Goal: Task Accomplishment & Management: Complete application form

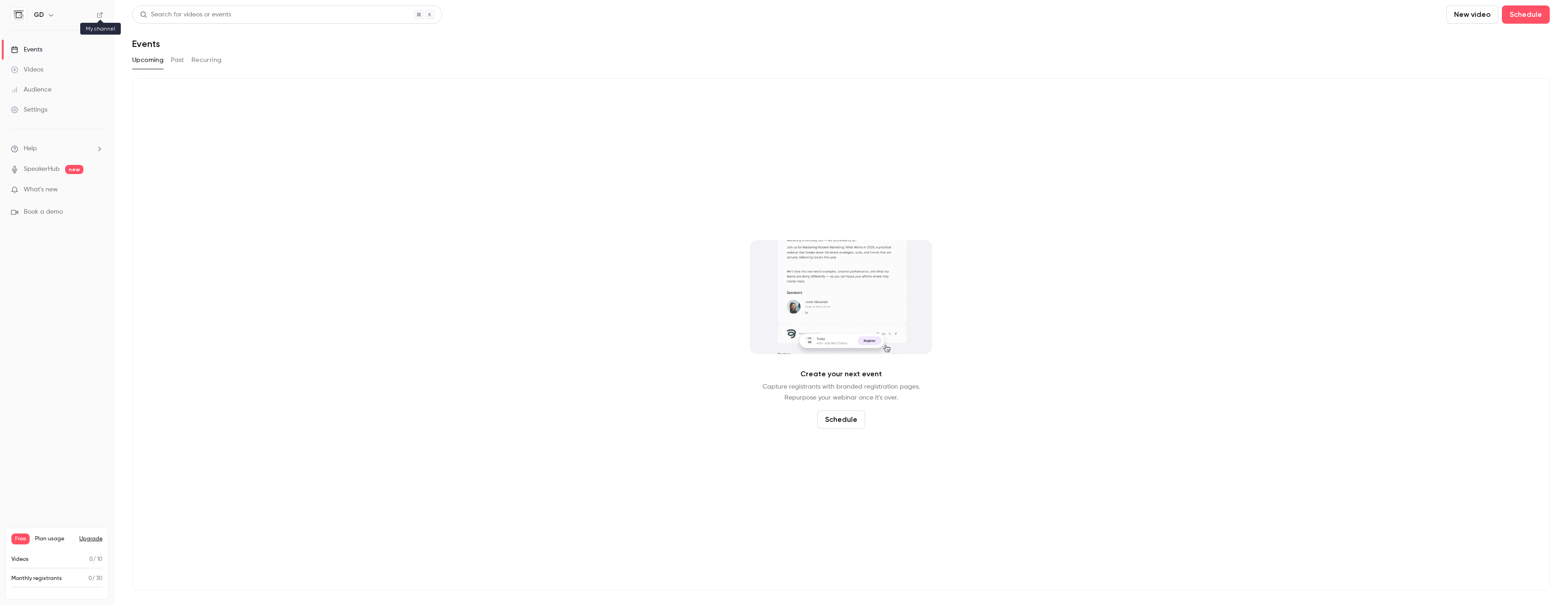
click at [102, 14] on icon at bounding box center [100, 15] width 6 height 6
click at [46, 15] on button "button" at bounding box center [51, 15] width 11 height 11
click at [52, 128] on div "Log out" at bounding box center [85, 132] width 104 height 9
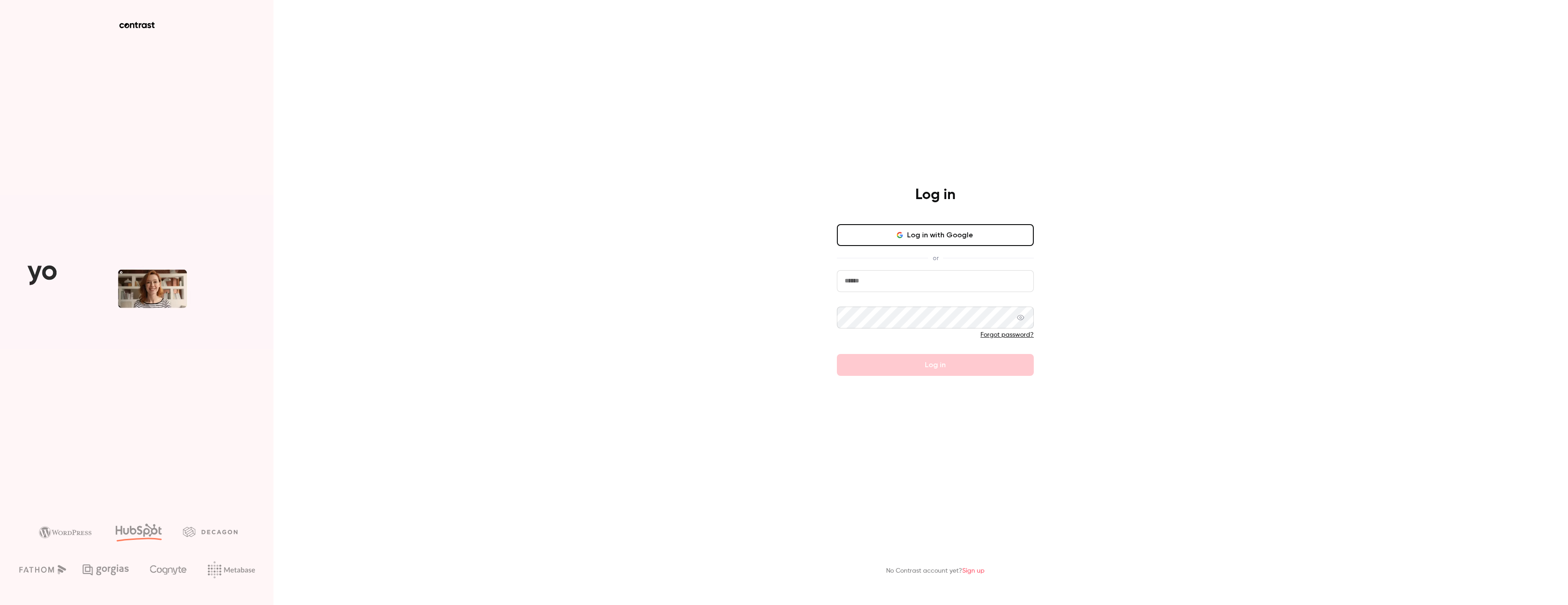
type input "**********"
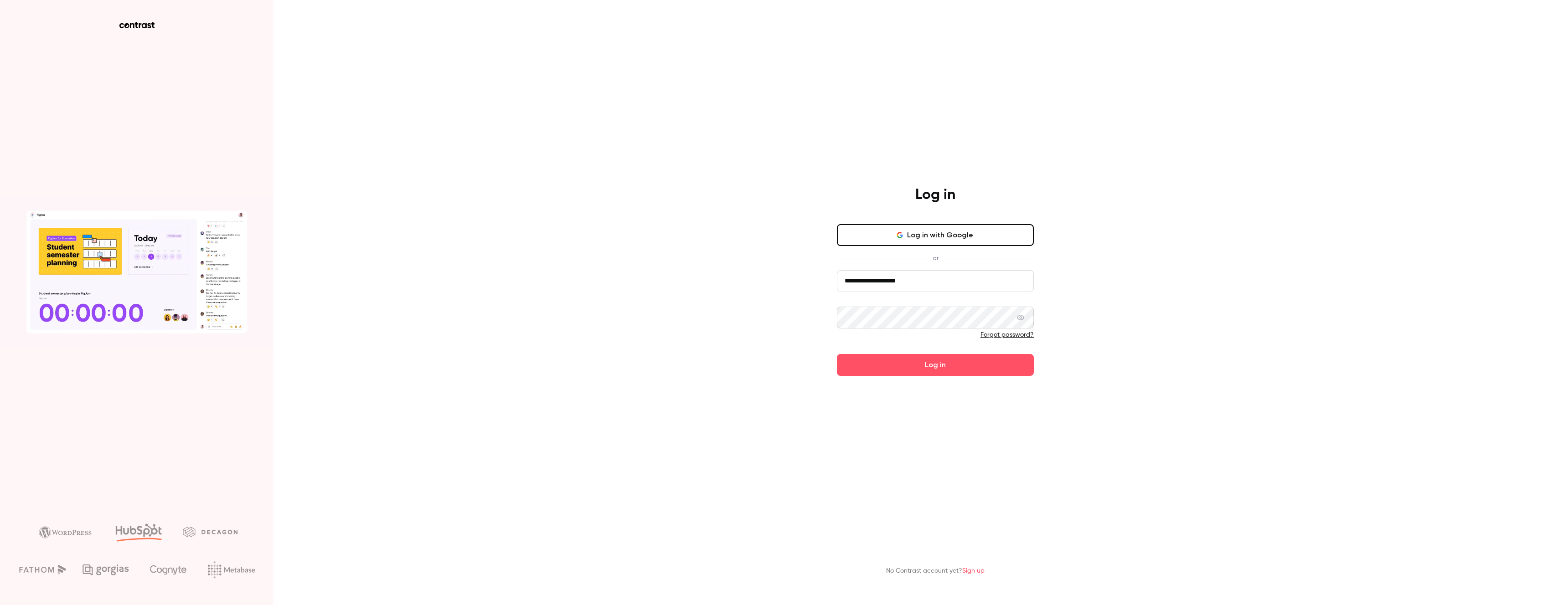
click at [935, 282] on input "**********" at bounding box center [935, 281] width 197 height 22
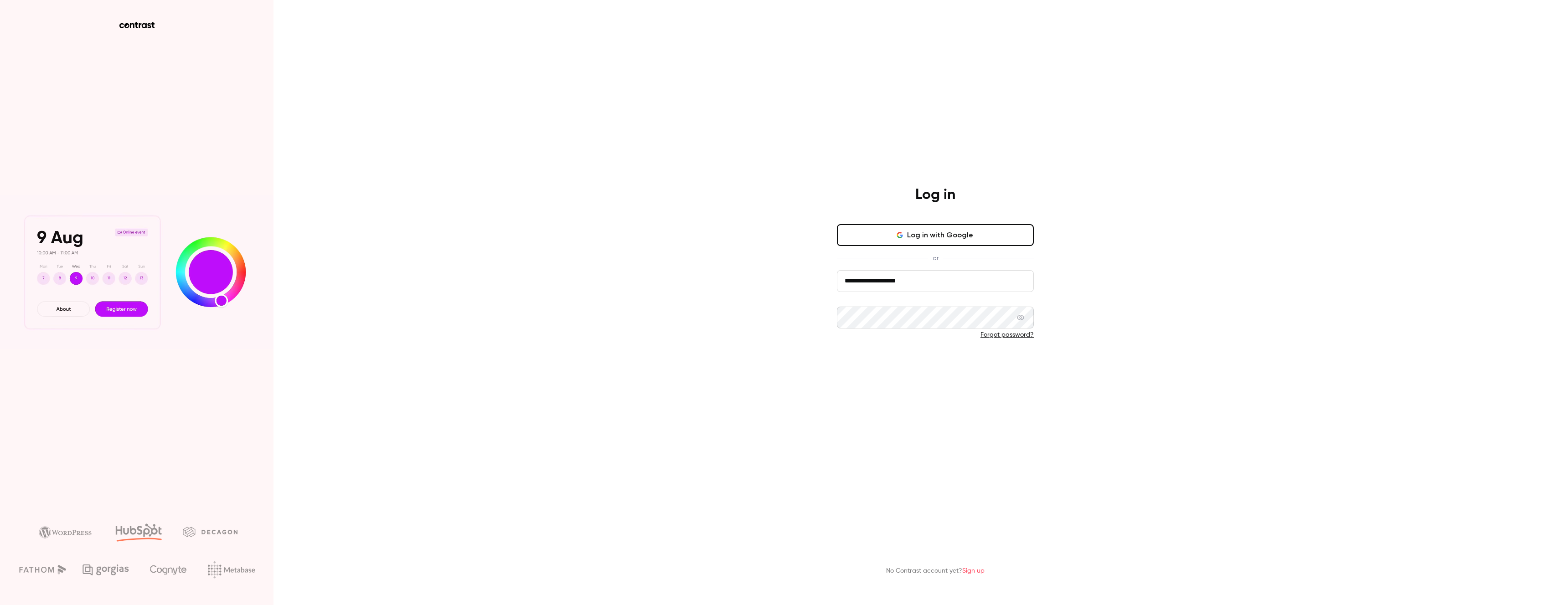
click at [919, 364] on button "Log in" at bounding box center [935, 365] width 197 height 22
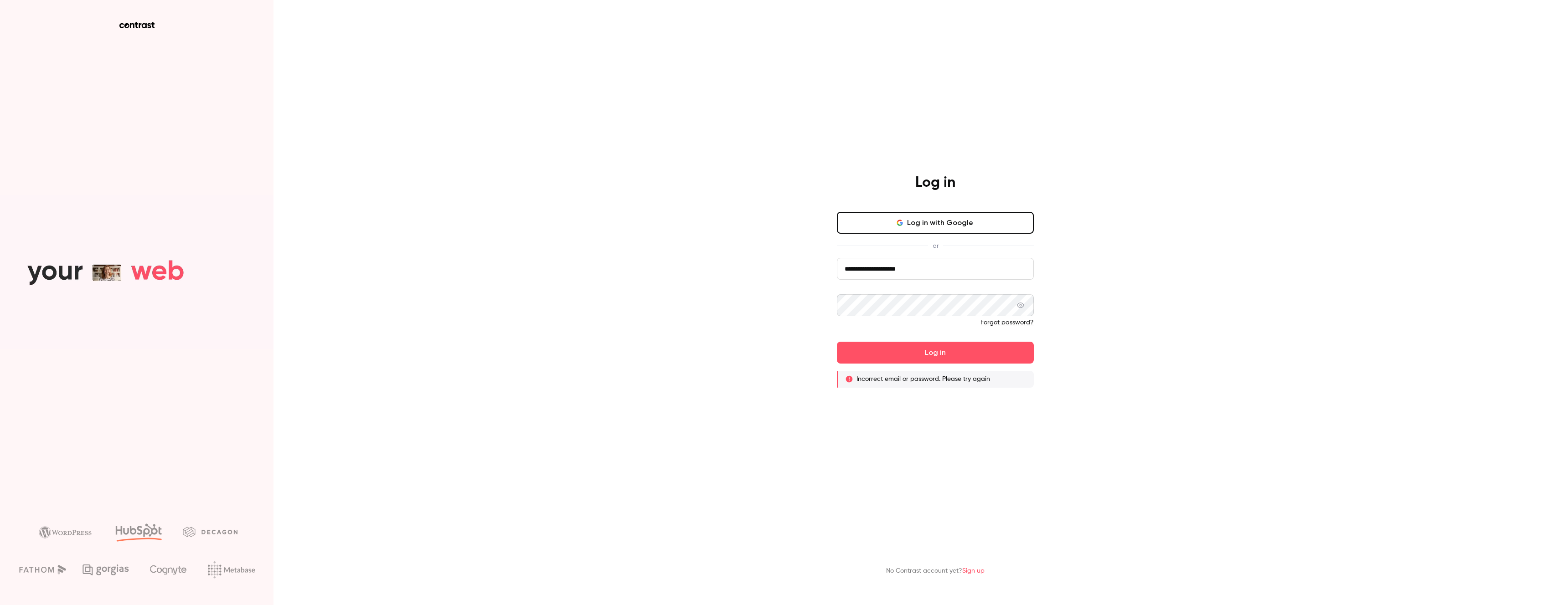
click at [954, 226] on button "Log in with Google" at bounding box center [935, 223] width 197 height 22
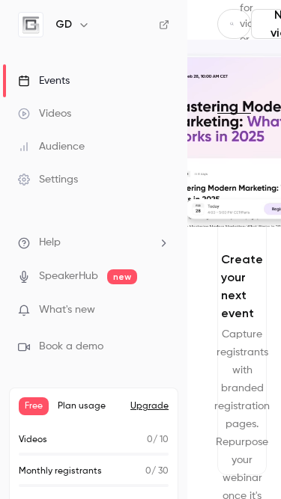
click at [207, 28] on main "Search for videos or events New video Schedule Events Upcoming Past Recurring C…" at bounding box center [234, 249] width 94 height 499
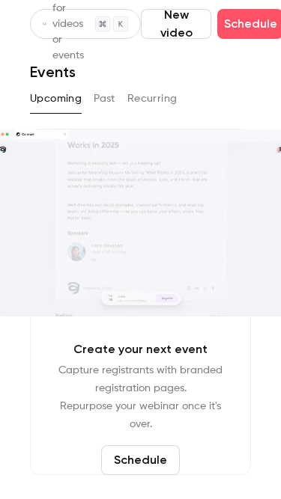
click at [152, 458] on button "Schedule" at bounding box center [140, 461] width 79 height 30
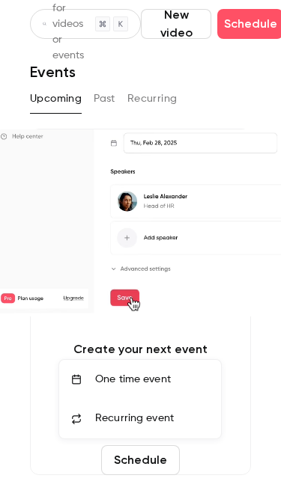
click at [151, 383] on div "One time event" at bounding box center [152, 379] width 114 height 15
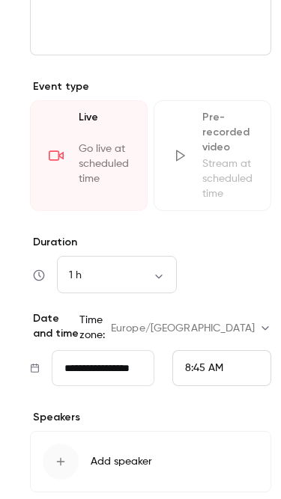
scroll to position [528, 0]
